Goal: Transaction & Acquisition: Purchase product/service

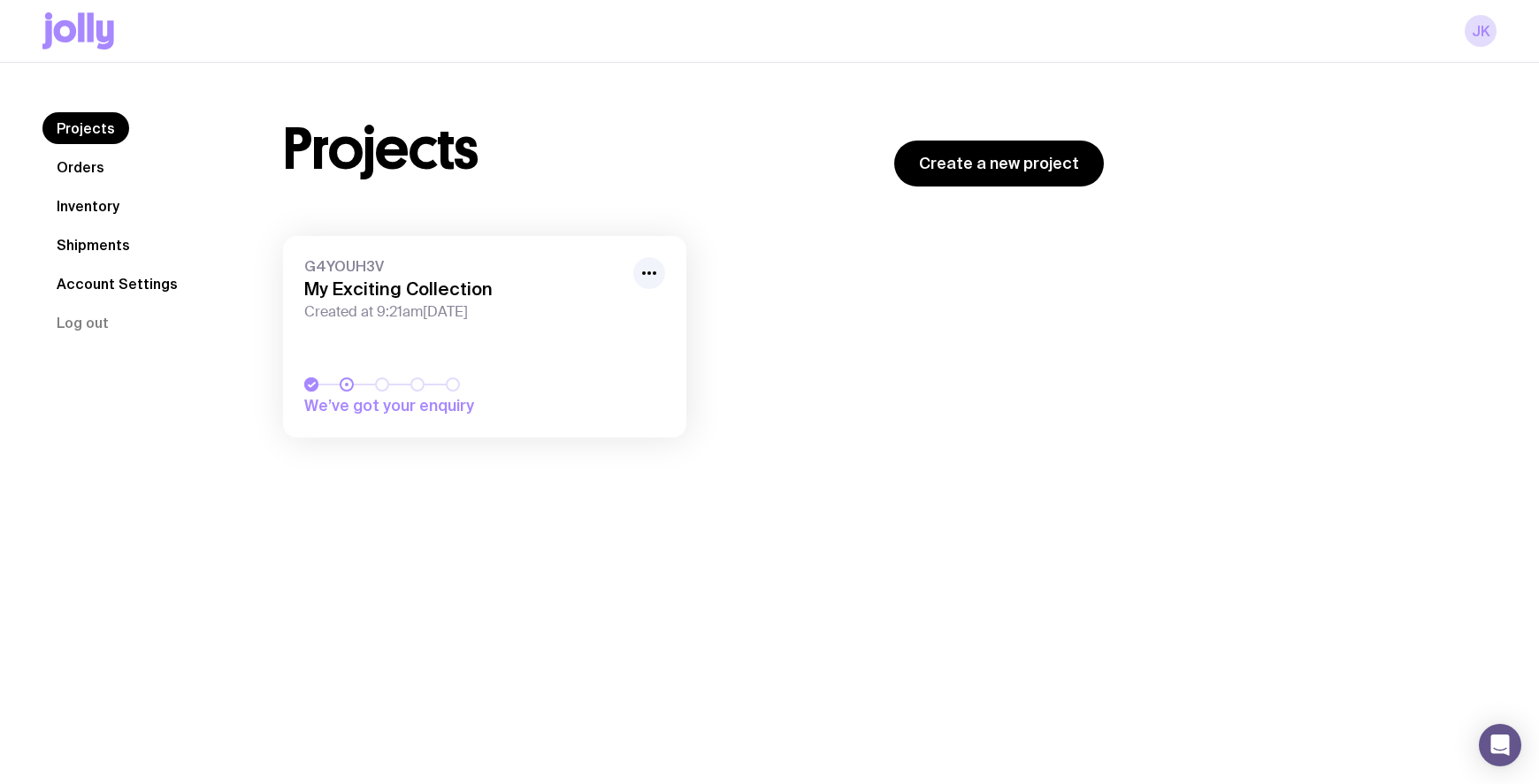
click at [429, 280] on h3 "My Exciting Collection" at bounding box center [463, 290] width 318 height 22
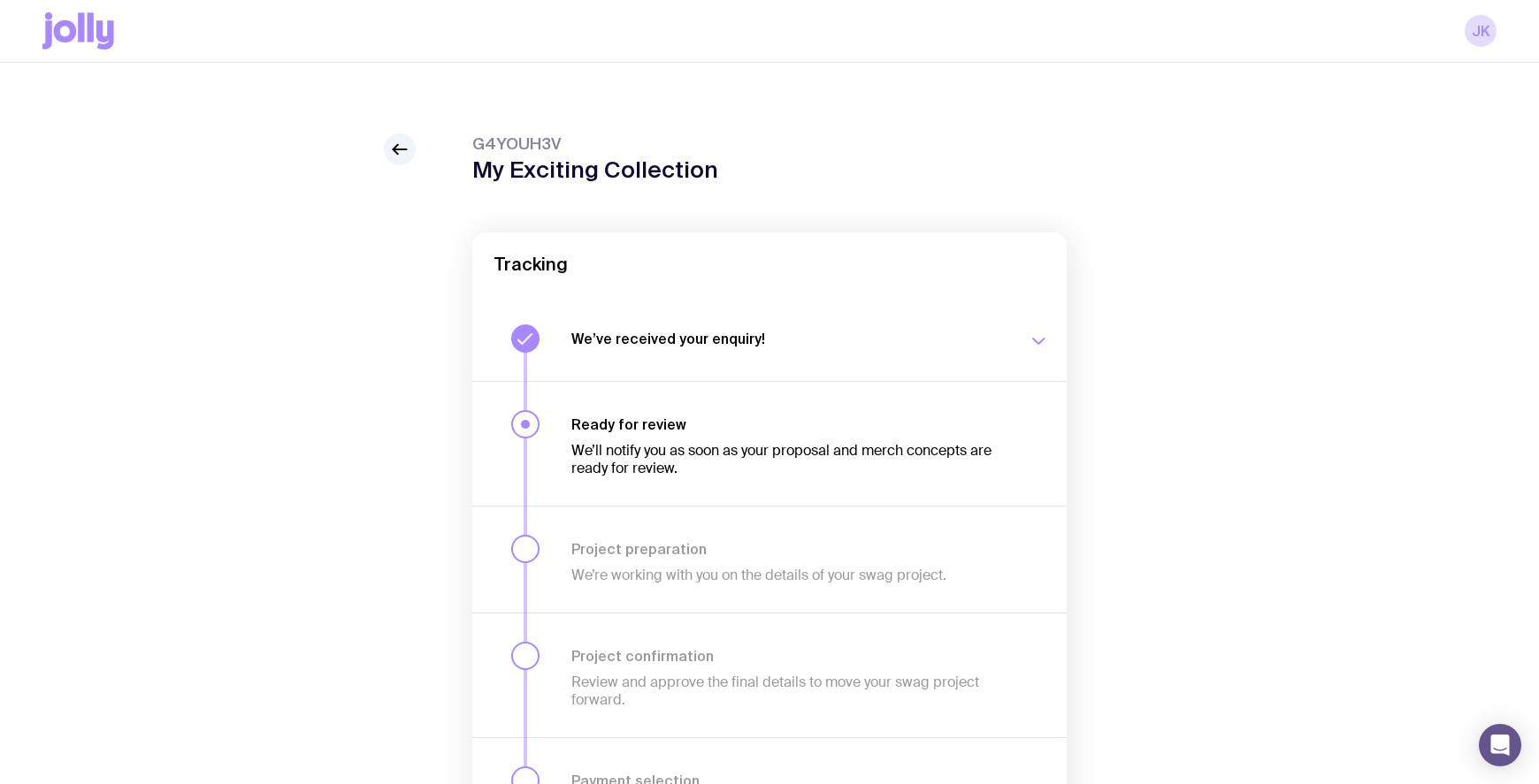
scroll to position [131, 0]
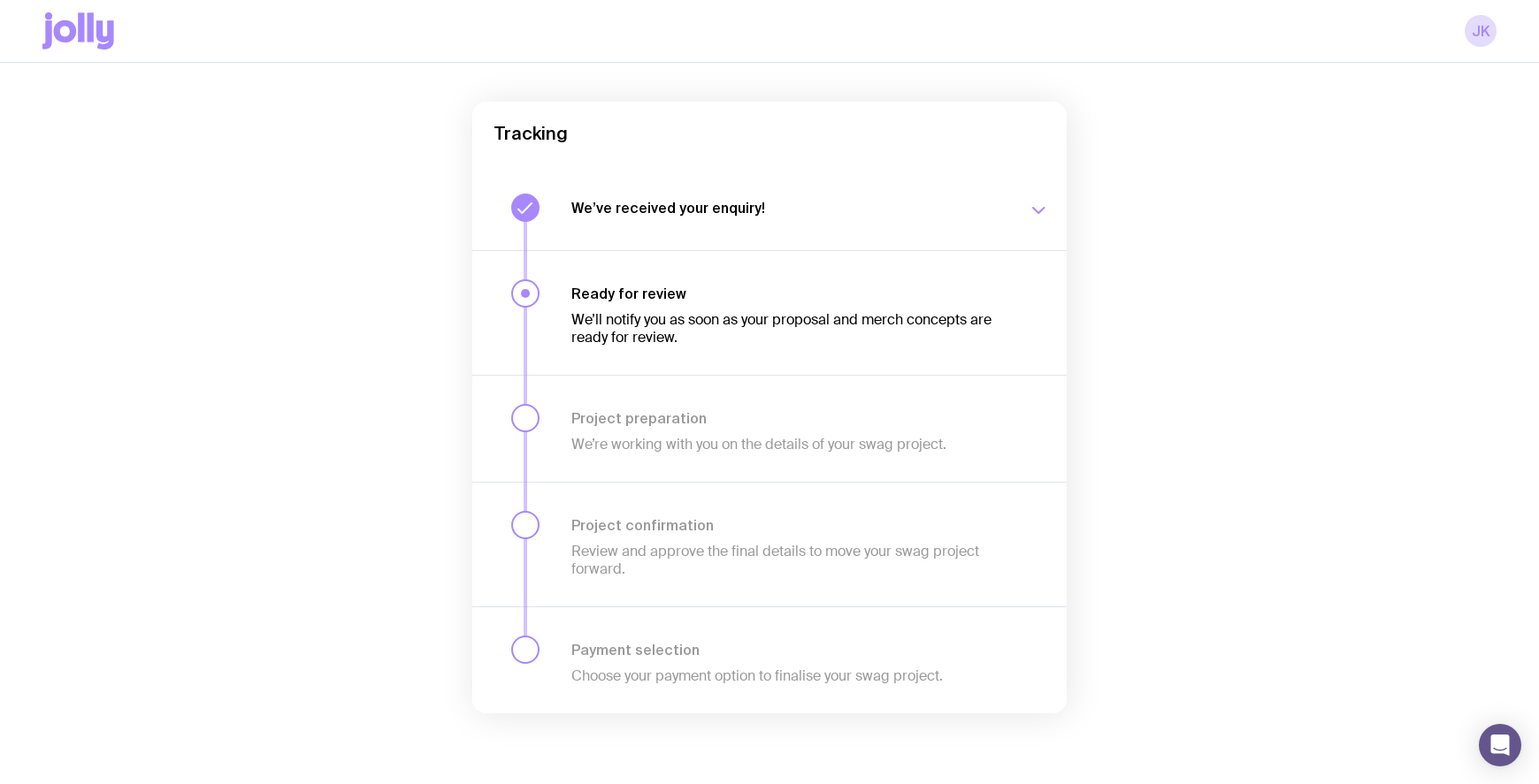
click at [1047, 205] on icon "button" at bounding box center [1039, 210] width 22 height 22
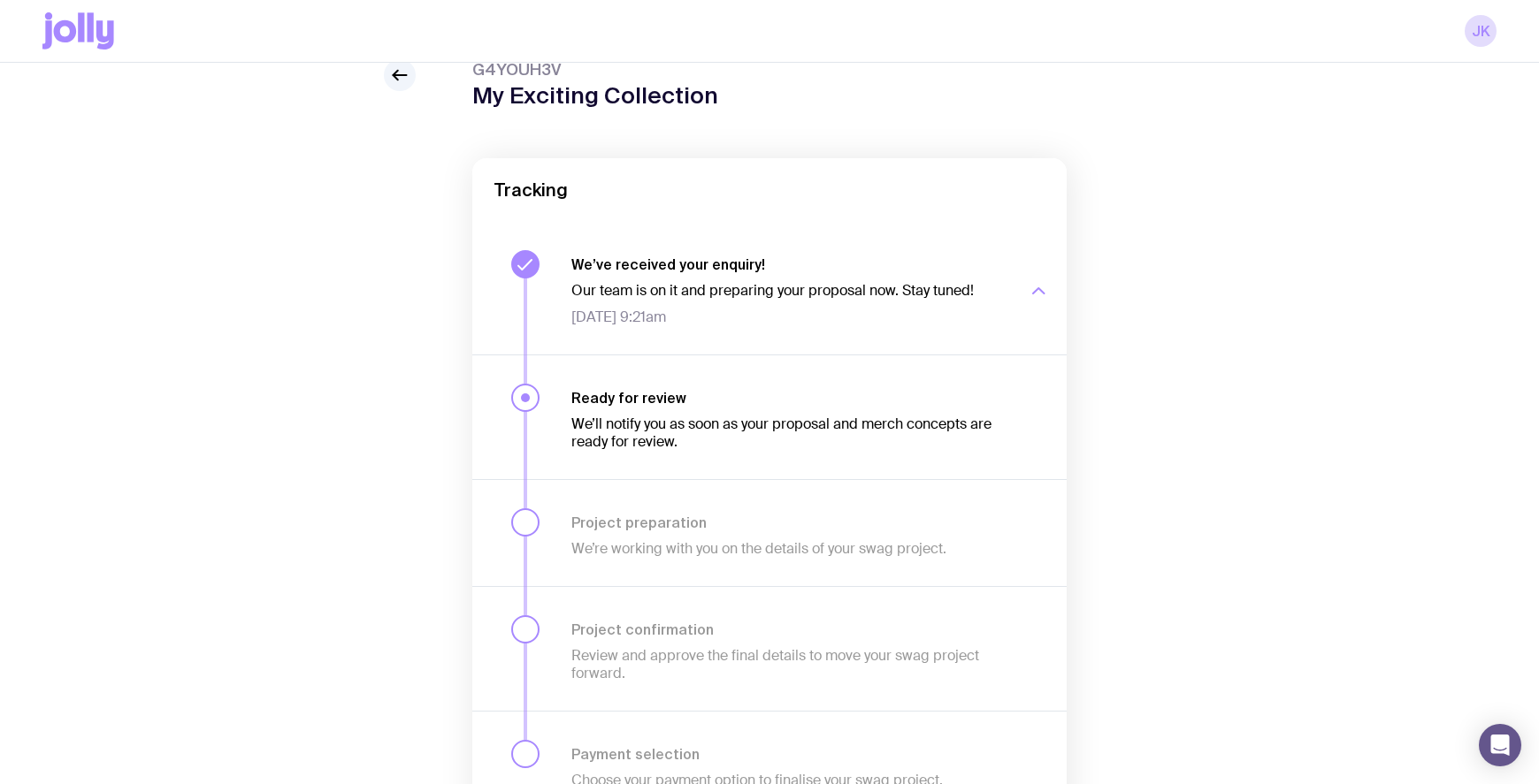
scroll to position [0, 0]
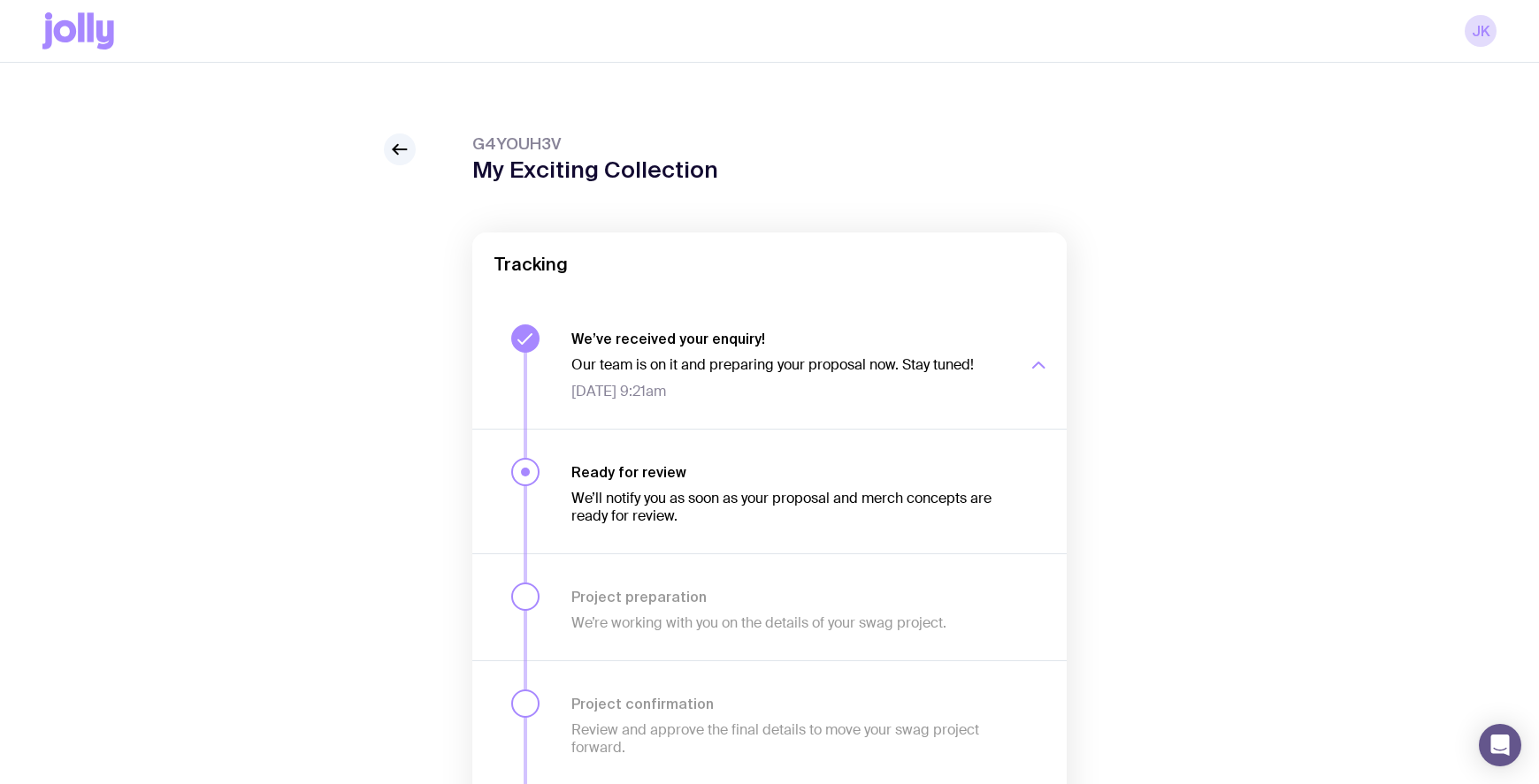
click at [91, 29] on icon at bounding box center [90, 27] width 6 height 29
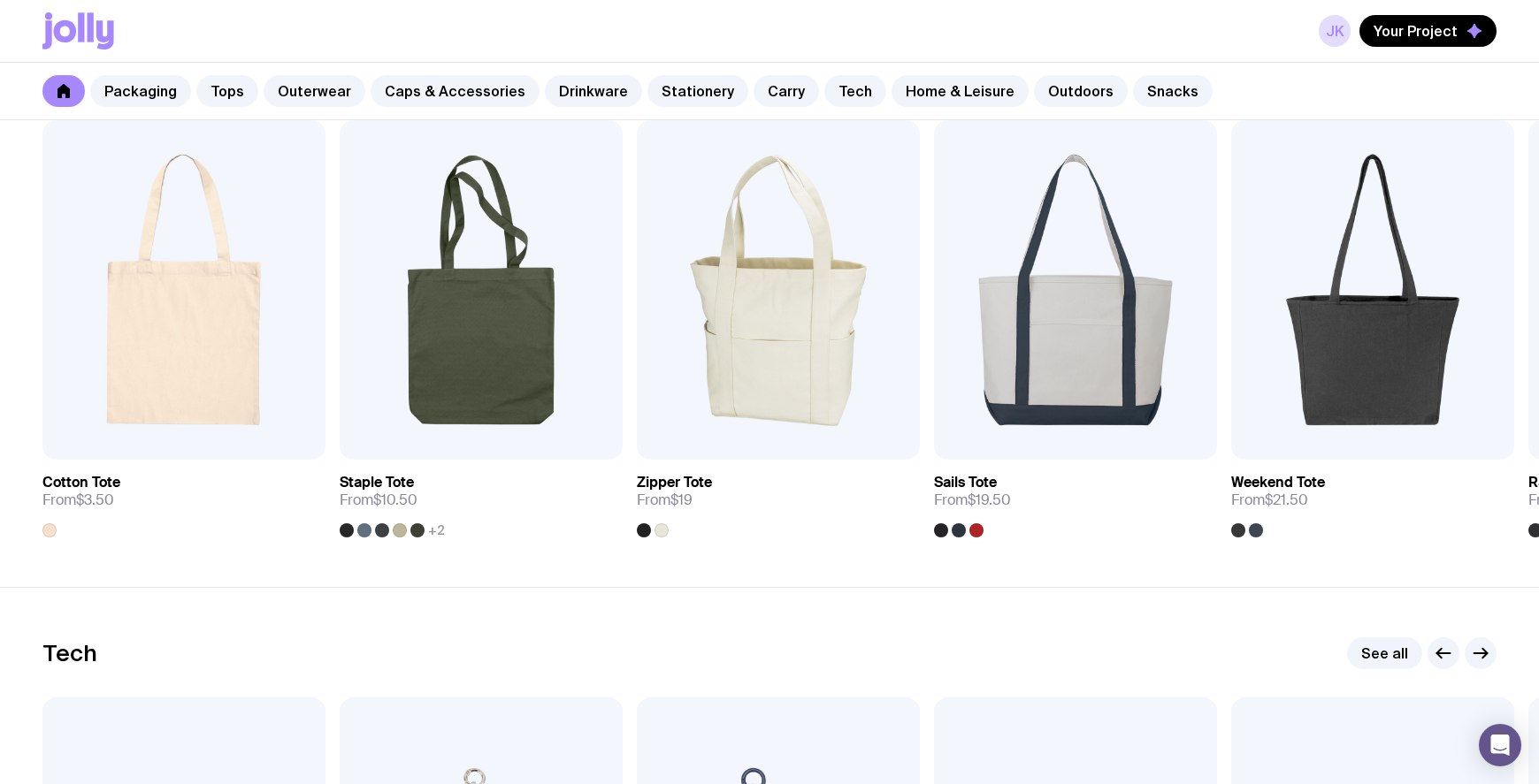
scroll to position [3686, 0]
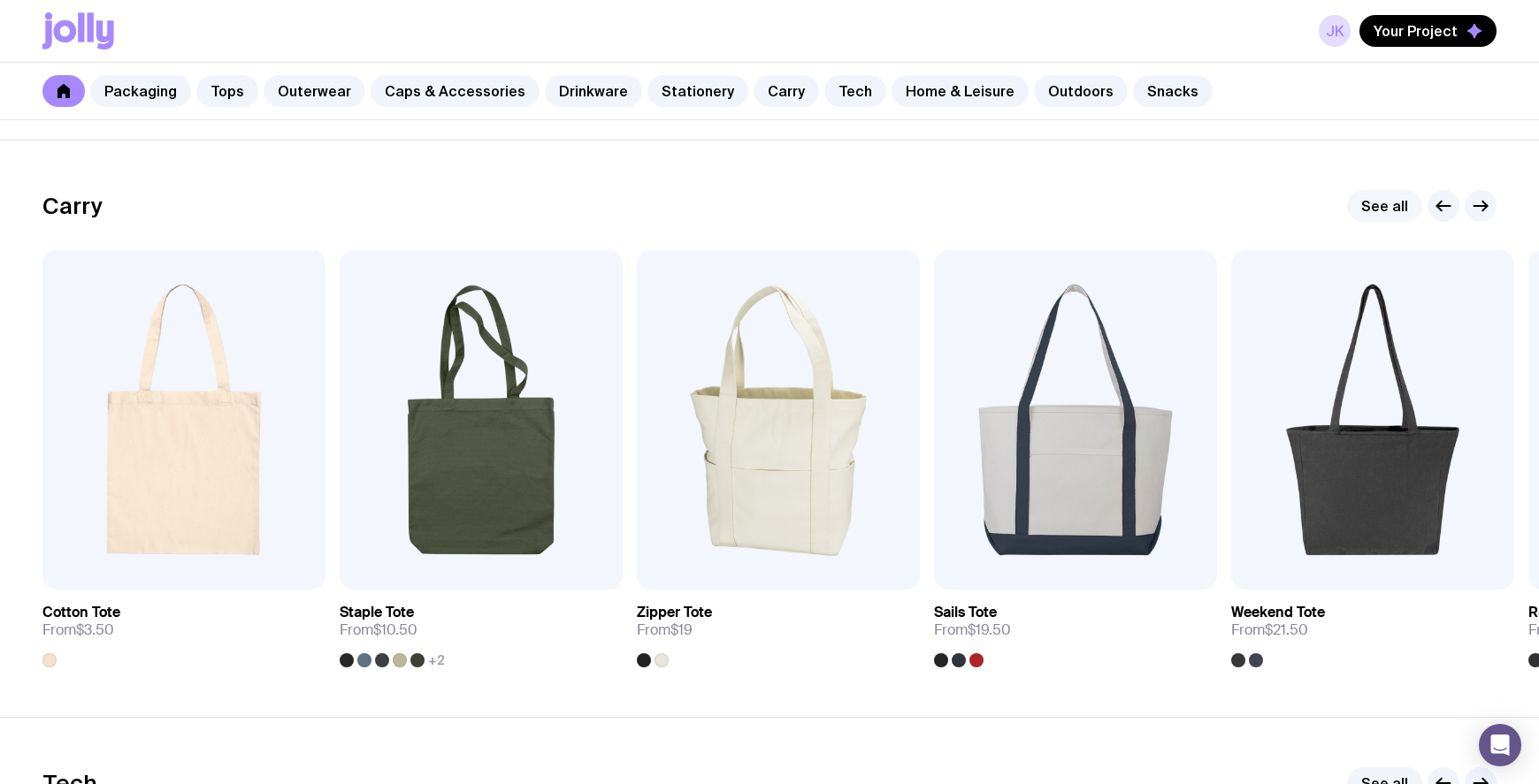
click at [1394, 215] on link "See all" at bounding box center [1384, 206] width 75 height 32
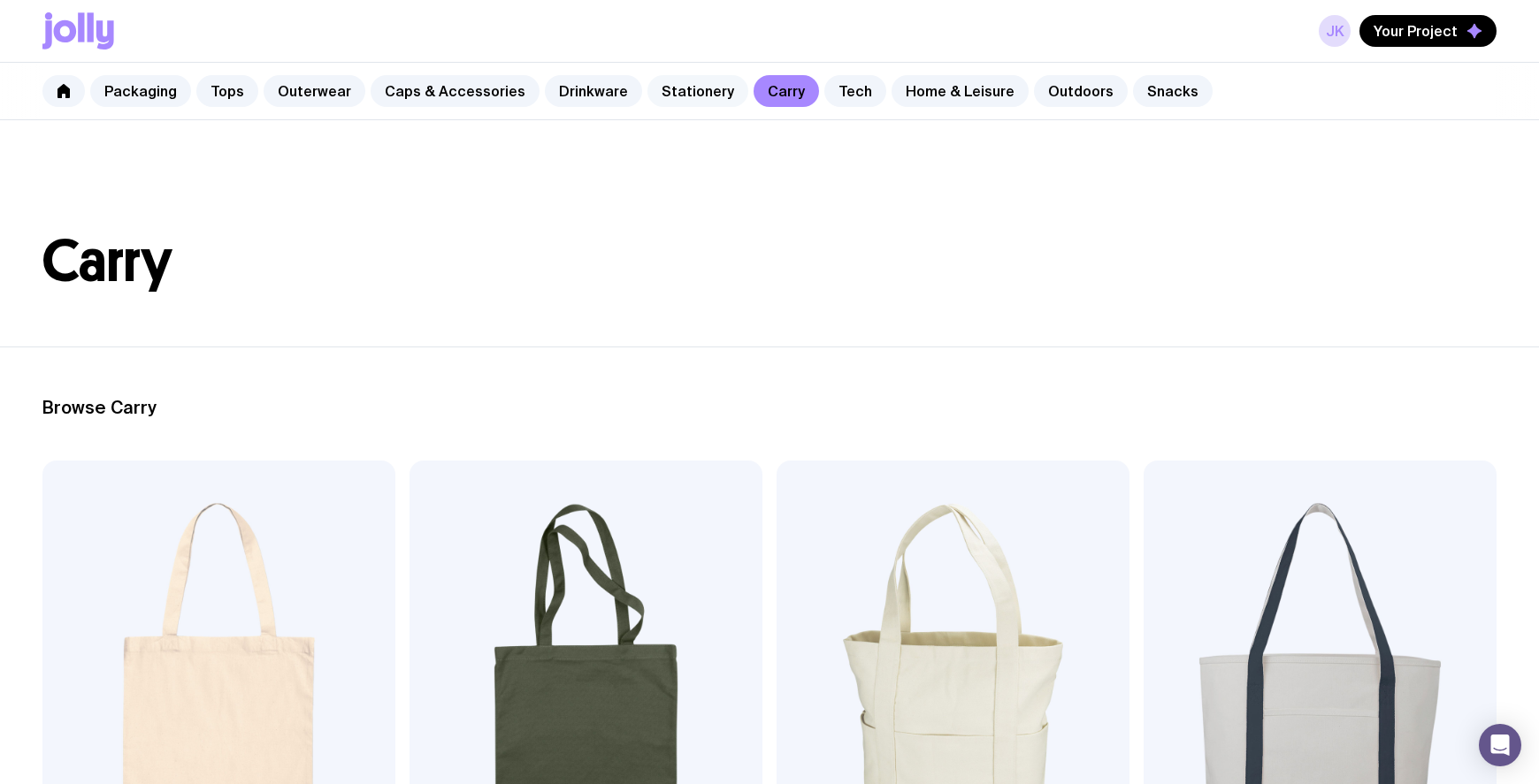
click at [678, 91] on link "Stationery" at bounding box center [697, 91] width 101 height 32
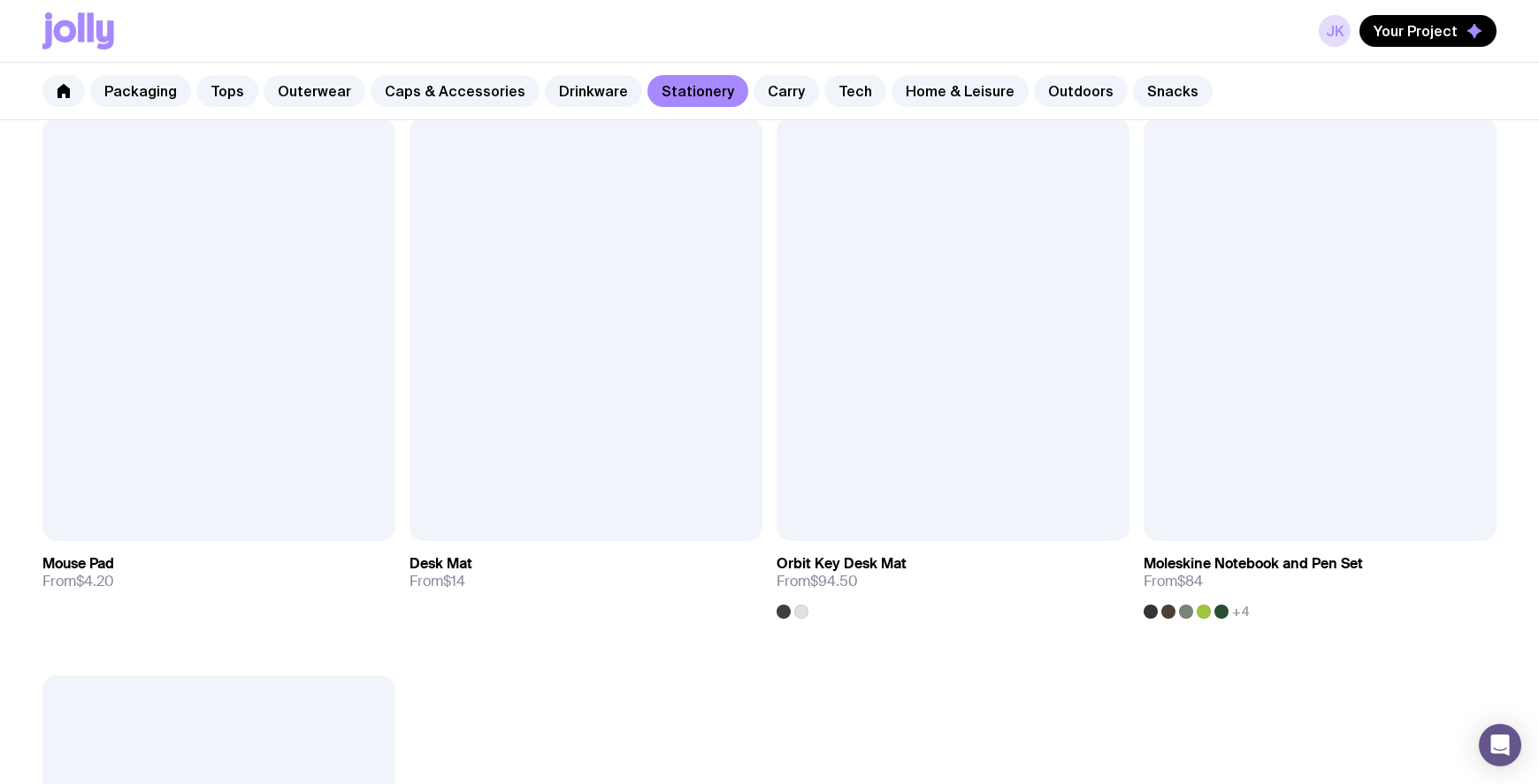
scroll to position [3138, 0]
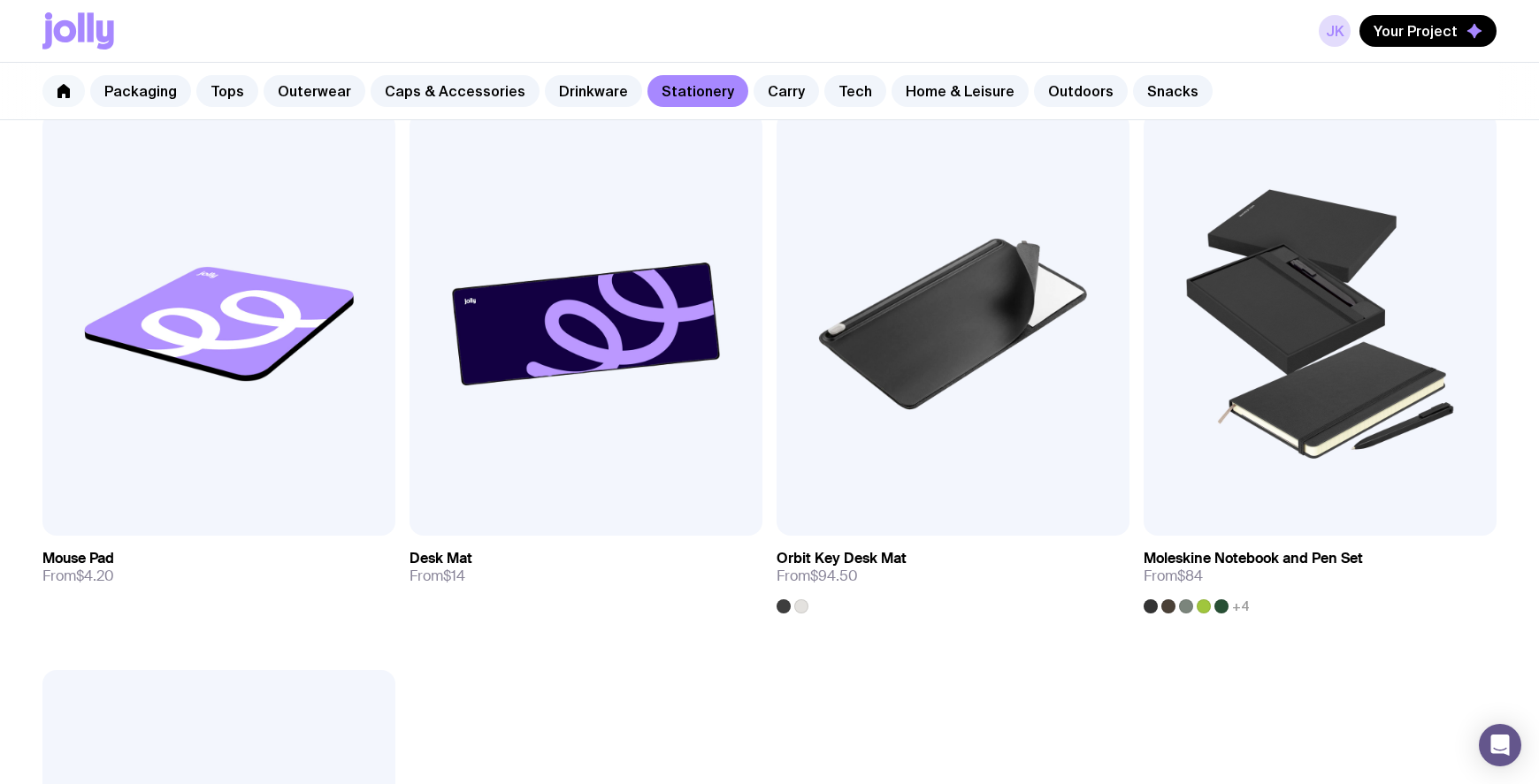
click at [63, 100] on link at bounding box center [63, 91] width 42 height 32
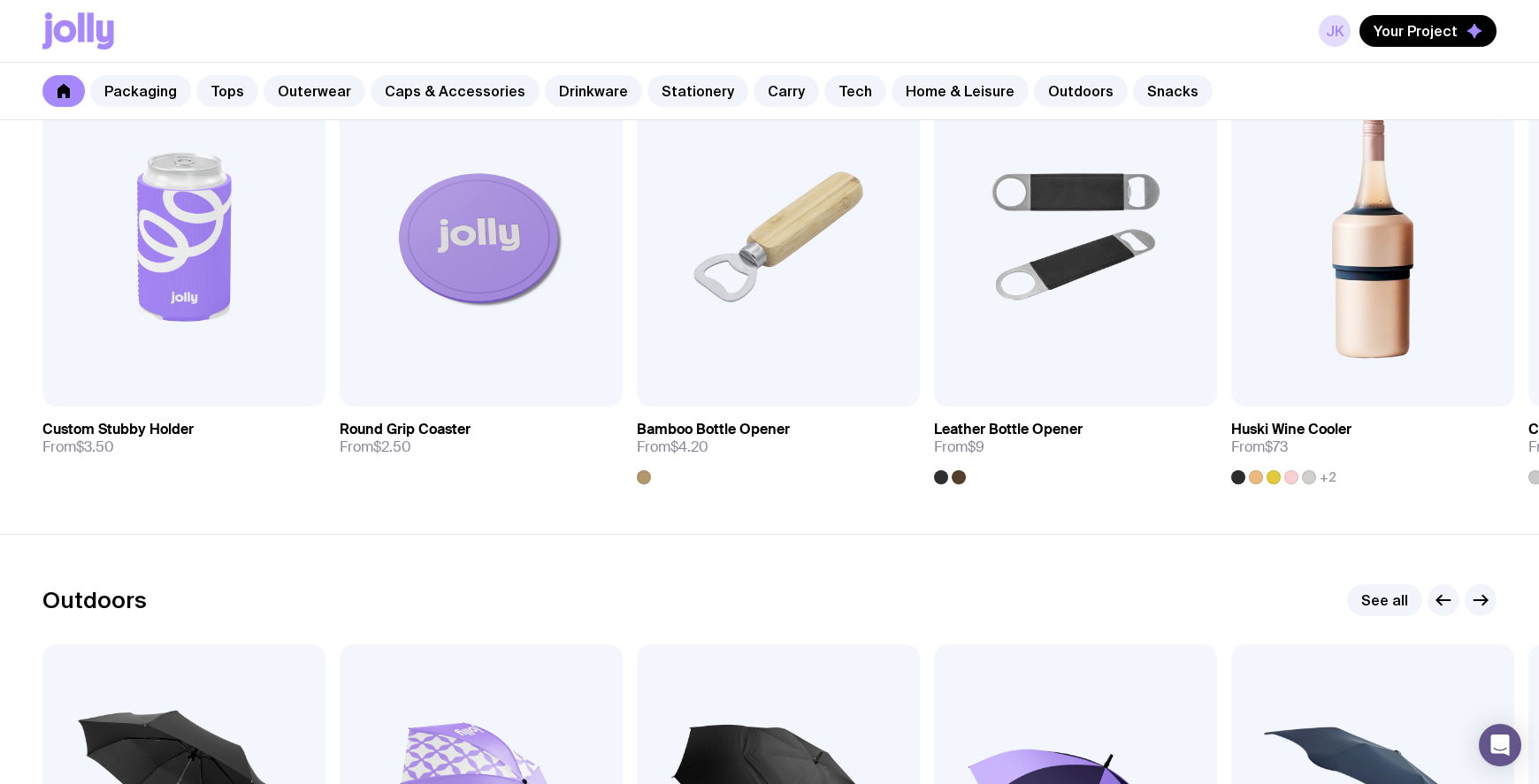
scroll to position [4797, 0]
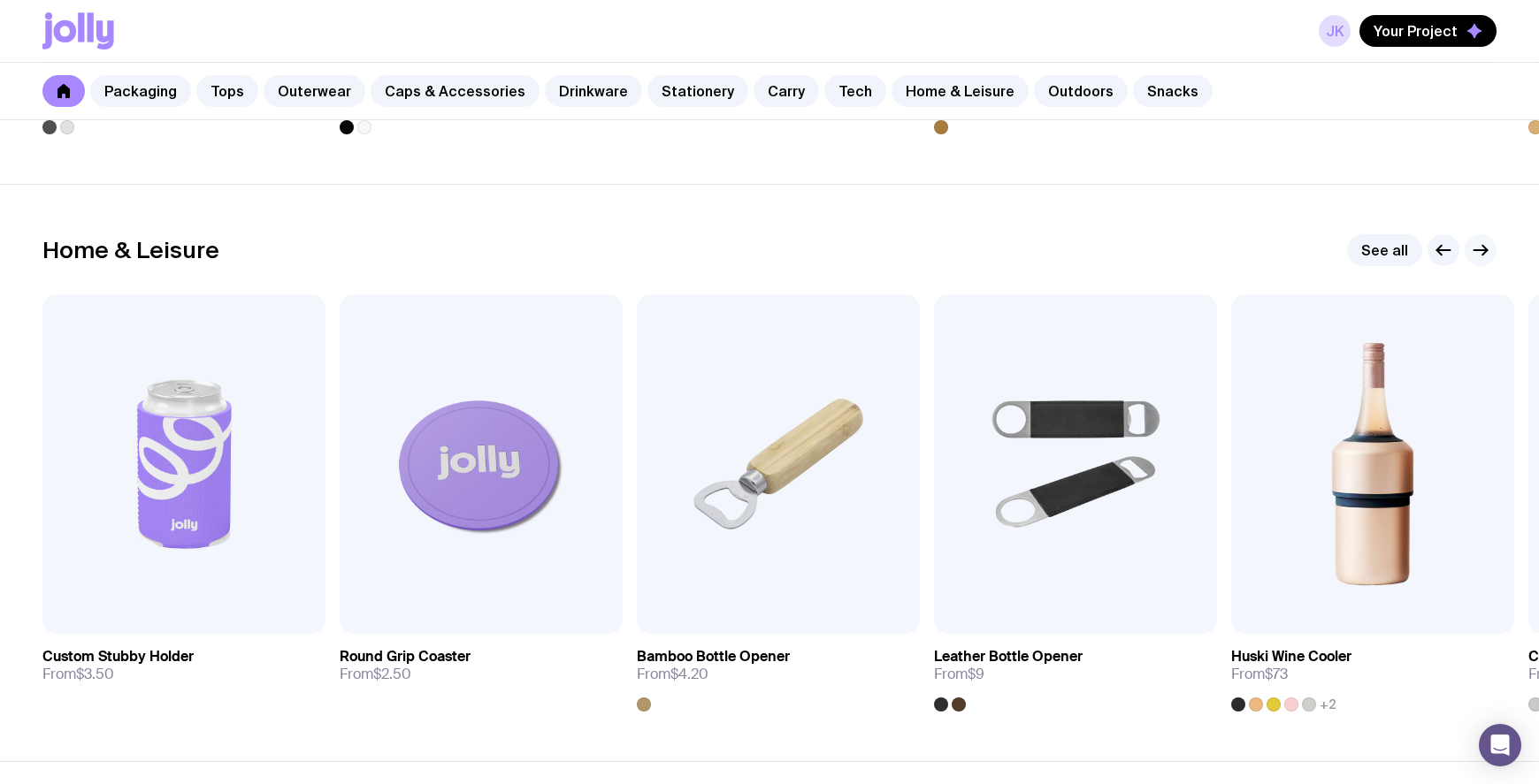
click at [1476, 253] on icon "button" at bounding box center [1481, 251] width 22 height 22
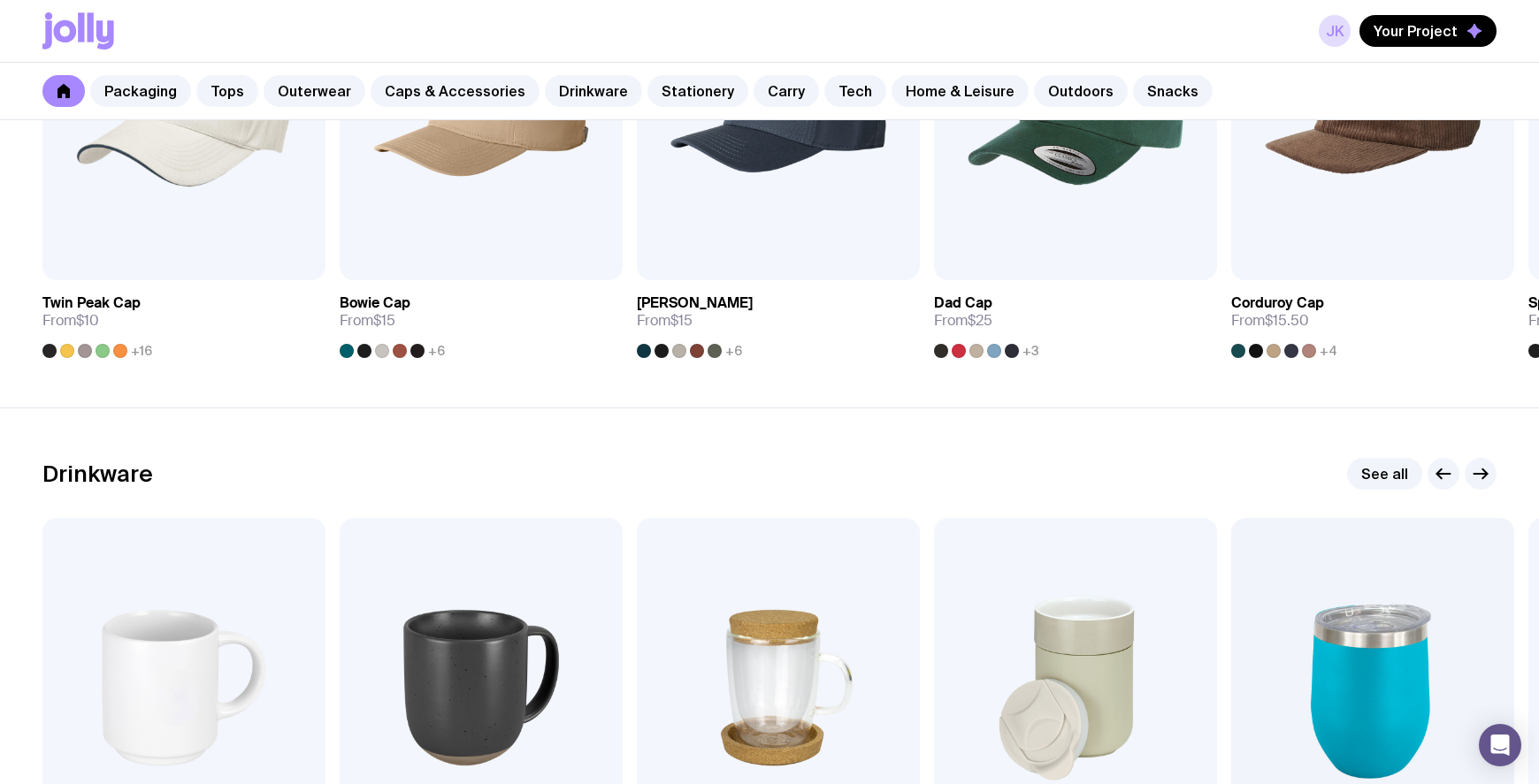
scroll to position [2620, 0]
